Goal: Task Accomplishment & Management: Use online tool/utility

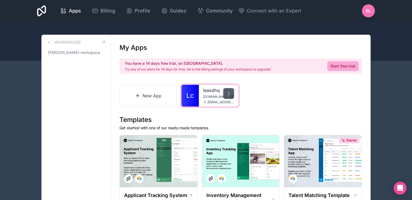
click at [226, 94] on icon at bounding box center [228, 93] width 4 height 4
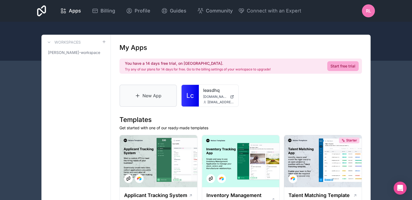
click at [146, 93] on link "New App" at bounding box center [147, 95] width 57 height 22
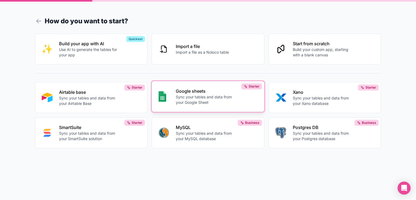
click at [186, 98] on p "Sync your tables and data from your Google Sheet" at bounding box center [206, 99] width 60 height 11
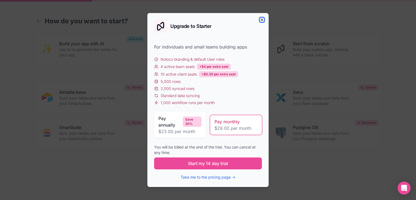
click at [261, 19] on icon "button" at bounding box center [262, 20] width 4 height 4
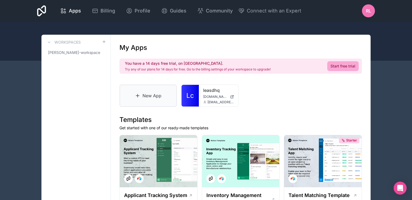
click at [153, 94] on link "New App" at bounding box center [147, 95] width 57 height 22
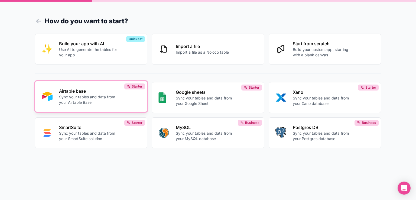
click at [97, 94] on p "Sync your tables and data from your Airtable Base" at bounding box center [89, 99] width 60 height 11
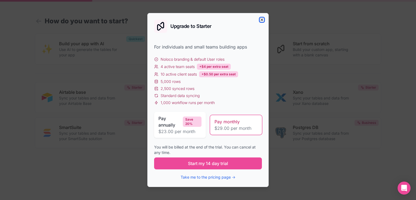
click at [264, 20] on icon "button" at bounding box center [262, 20] width 4 height 4
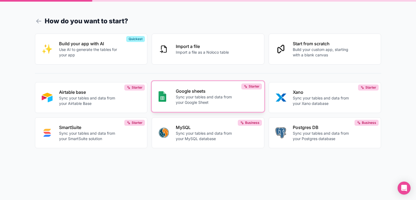
click at [181, 95] on p "Sync your tables and data from your Google Sheet" at bounding box center [206, 99] width 60 height 11
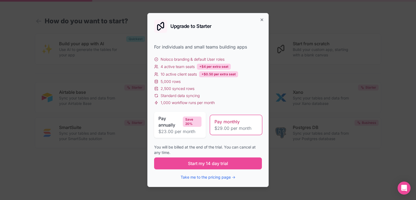
click at [222, 133] on div "Pay monthly $29.00 per month" at bounding box center [236, 124] width 52 height 19
click at [205, 177] on button "Take me to the pricing page →" at bounding box center [208, 176] width 55 height 5
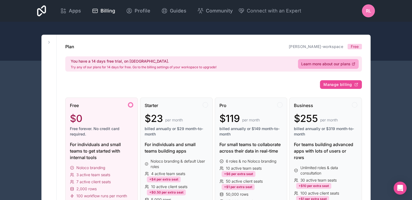
click at [75, 14] on span "Apps" at bounding box center [75, 11] width 12 height 8
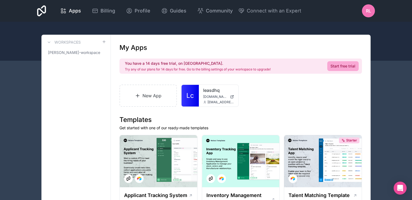
click at [366, 11] on span "RL" at bounding box center [368, 11] width 5 height 6
click at [280, 94] on div "New App Lc leasdhq [DOMAIN_NAME] [EMAIL_ADDRESS][DOMAIN_NAME]" at bounding box center [240, 95] width 242 height 22
click at [157, 92] on link "New App" at bounding box center [147, 95] width 57 height 22
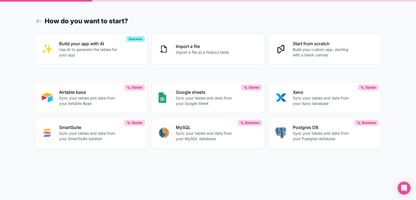
click at [157, 92] on button "Google sheets Sync your tables and data from your Google Sheet Starter" at bounding box center [208, 97] width 113 height 31
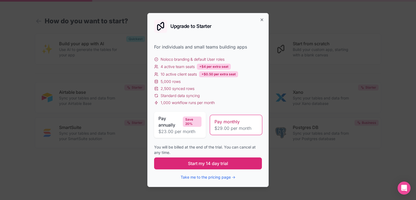
click at [188, 166] on button "Start my 14 day trial" at bounding box center [208, 163] width 108 height 12
